Goal: Register for event/course

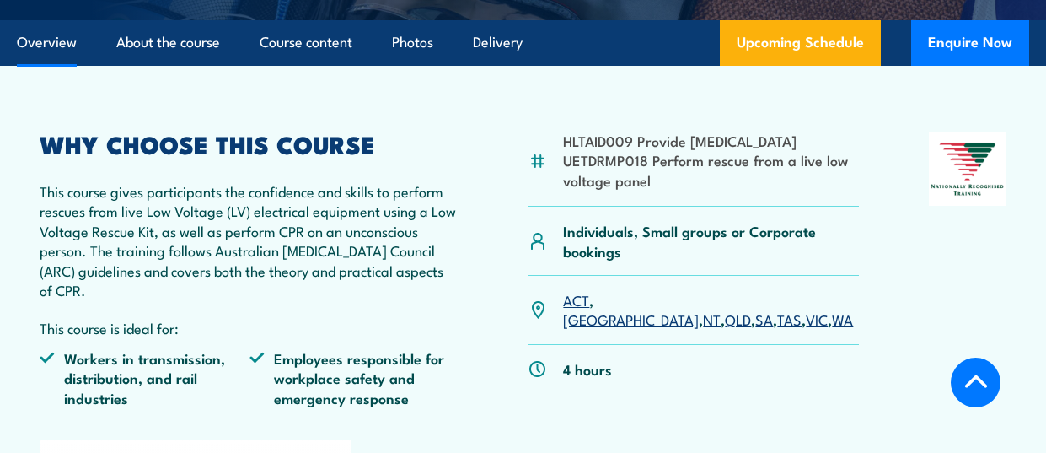
scroll to position [540, 0]
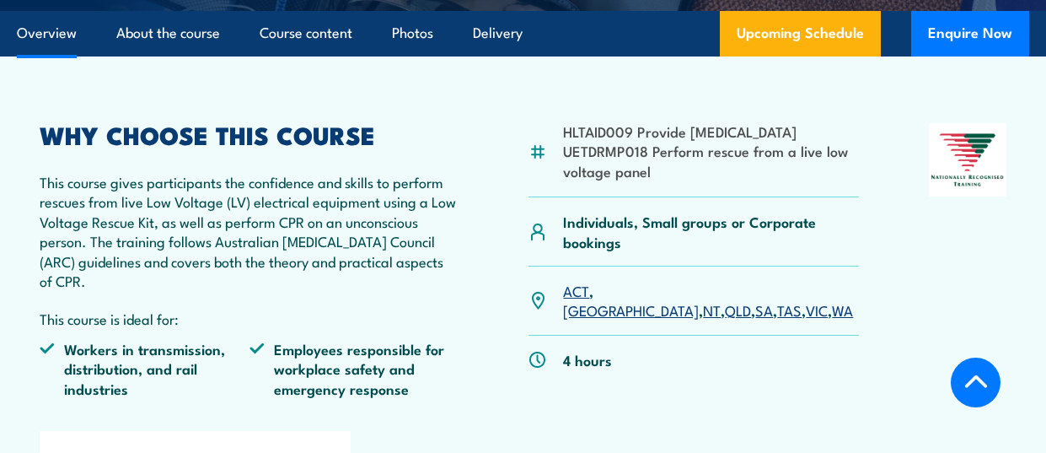
click at [755, 312] on link "SA" at bounding box center [764, 309] width 18 height 20
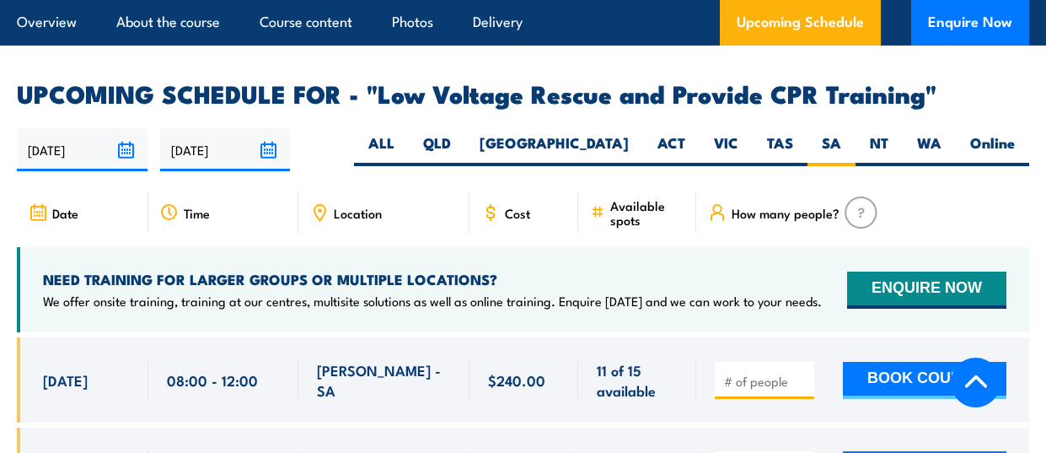
scroll to position [2863, 0]
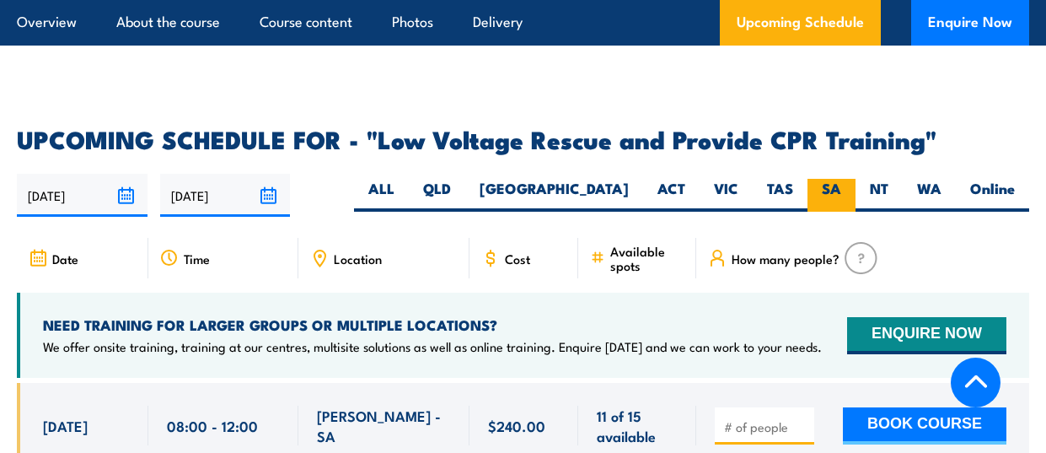
click at [827, 179] on label "SA" at bounding box center [832, 195] width 48 height 33
click at [841, 179] on input "SA" at bounding box center [846, 184] width 11 height 11
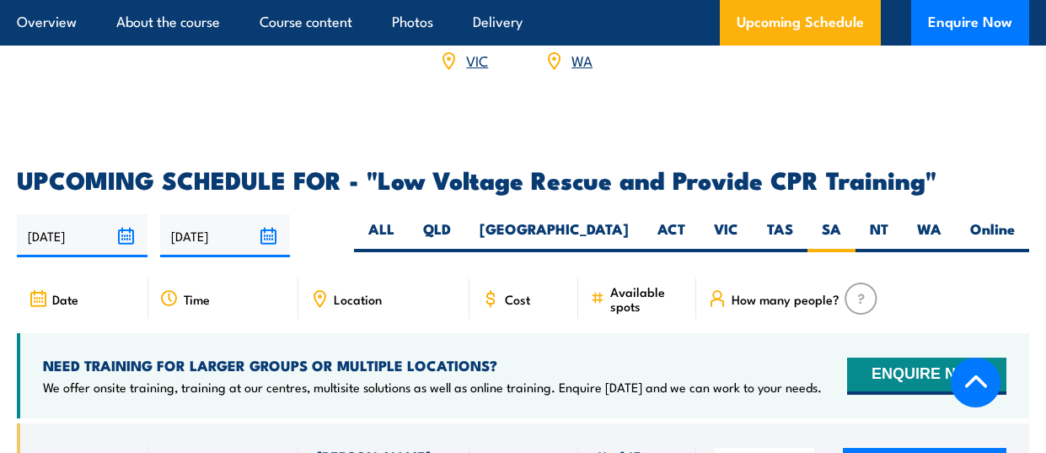
scroll to position [2836, 0]
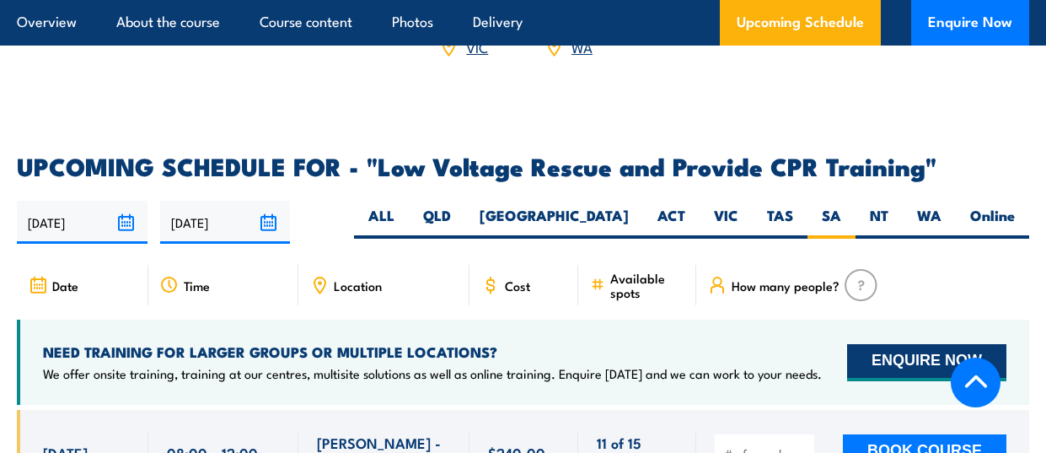
click at [895, 344] on button "ENQUIRE NOW" at bounding box center [926, 362] width 159 height 37
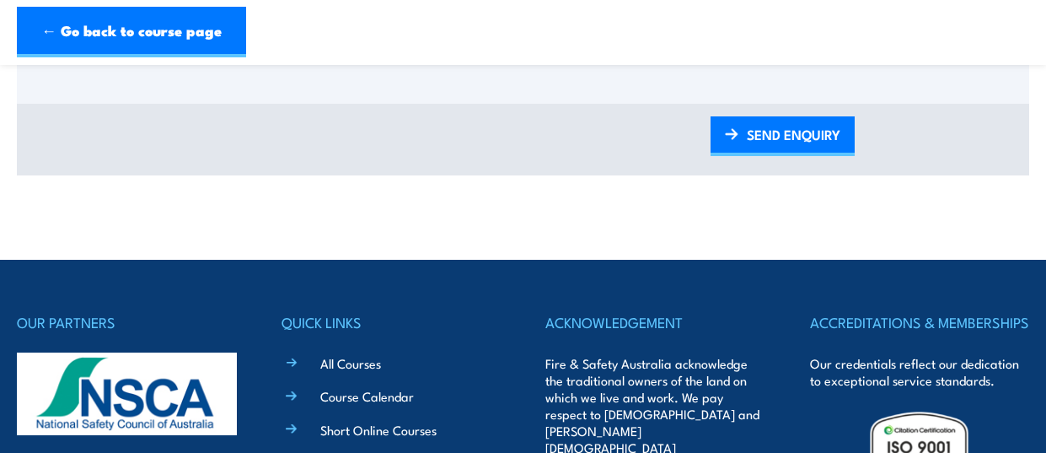
scroll to position [1078, 0]
